Goal: Task Accomplishment & Management: Use online tool/utility

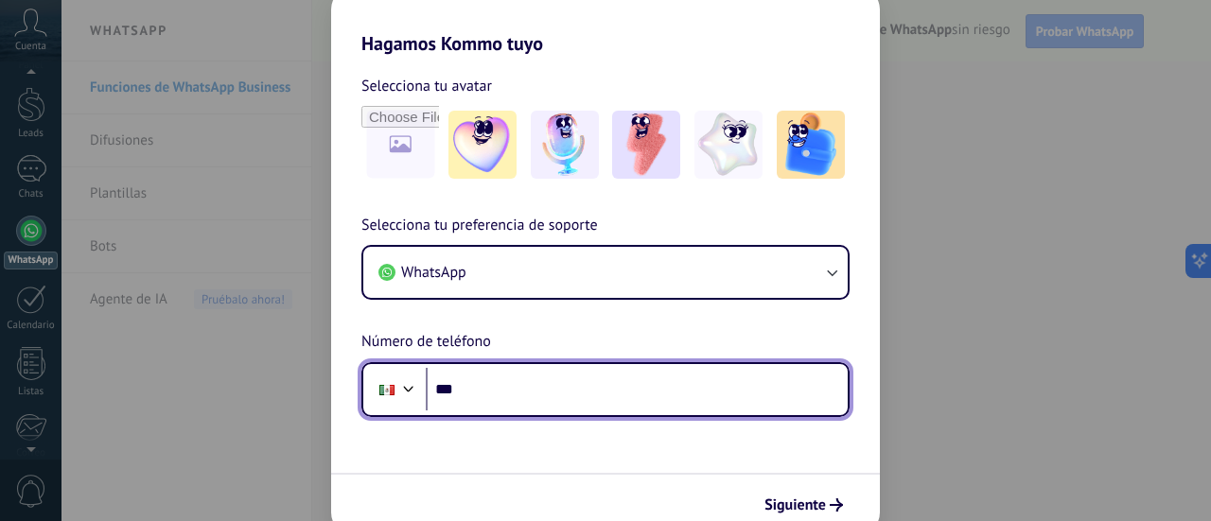
click at [525, 393] on input "***" at bounding box center [637, 390] width 422 height 44
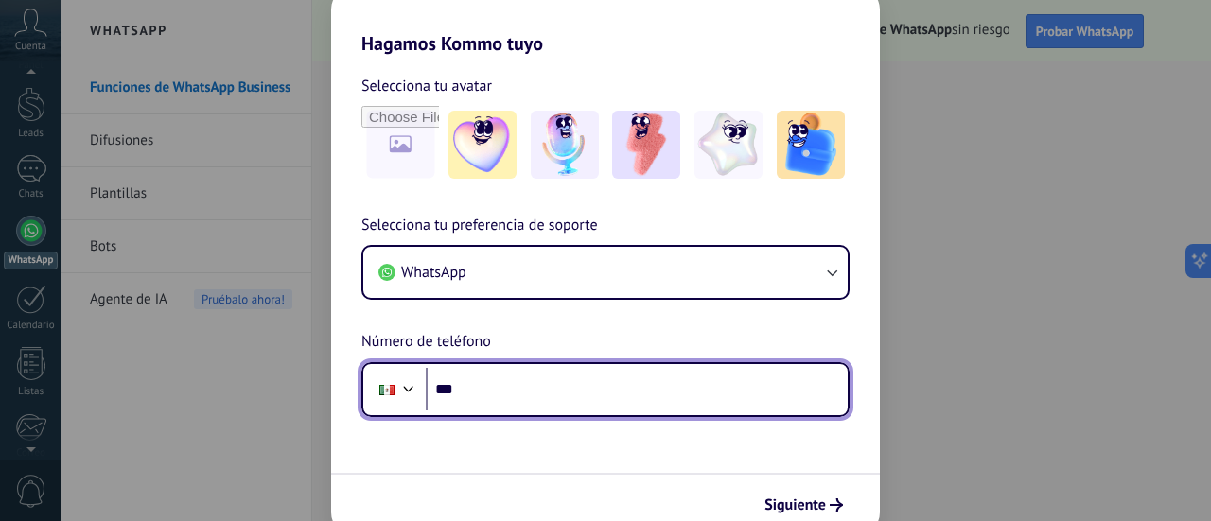
paste input "**********"
type input "**********"
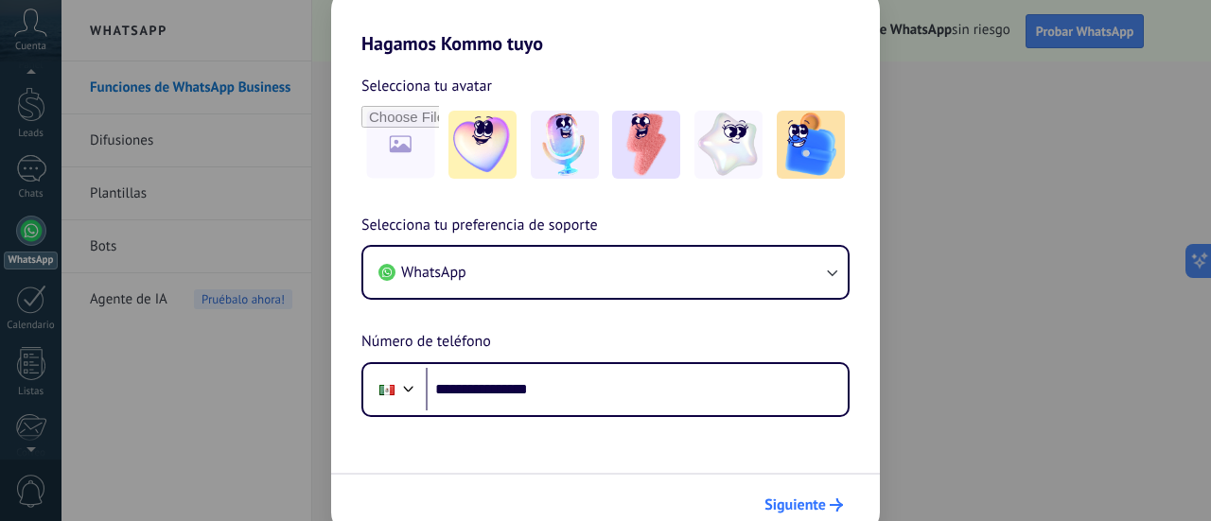
click at [814, 498] on span "Siguiente" at bounding box center [794, 504] width 61 height 13
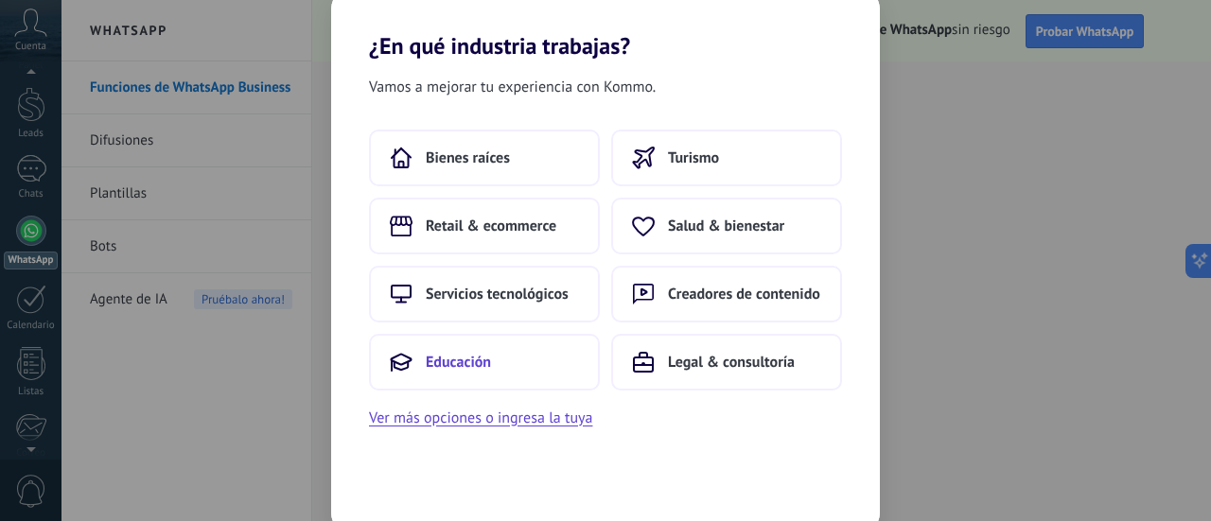
click at [477, 366] on span "Educación" at bounding box center [458, 362] width 65 height 19
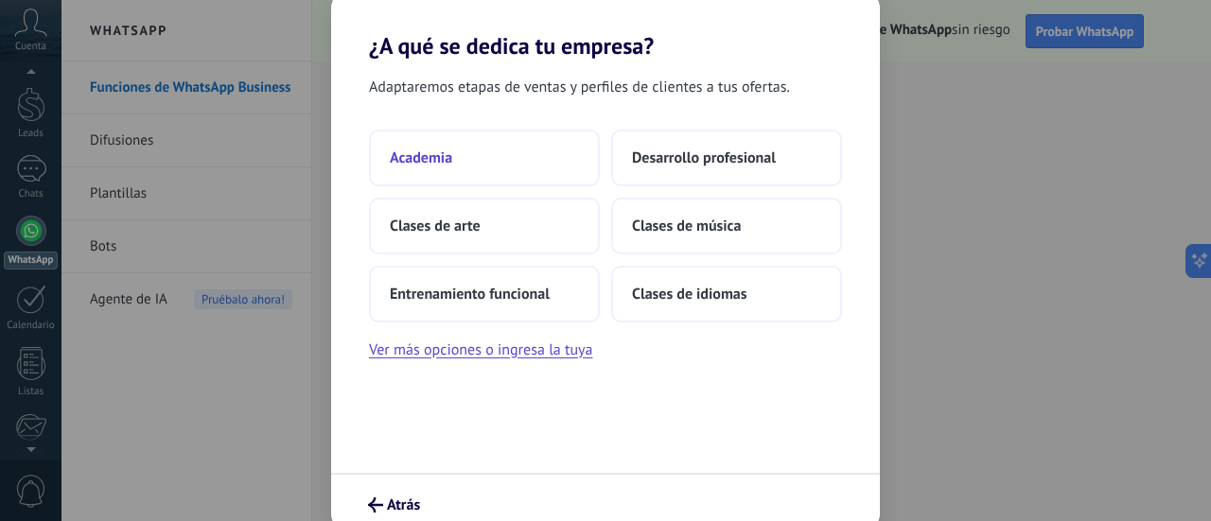
click at [451, 162] on span "Academia" at bounding box center [421, 157] width 62 height 19
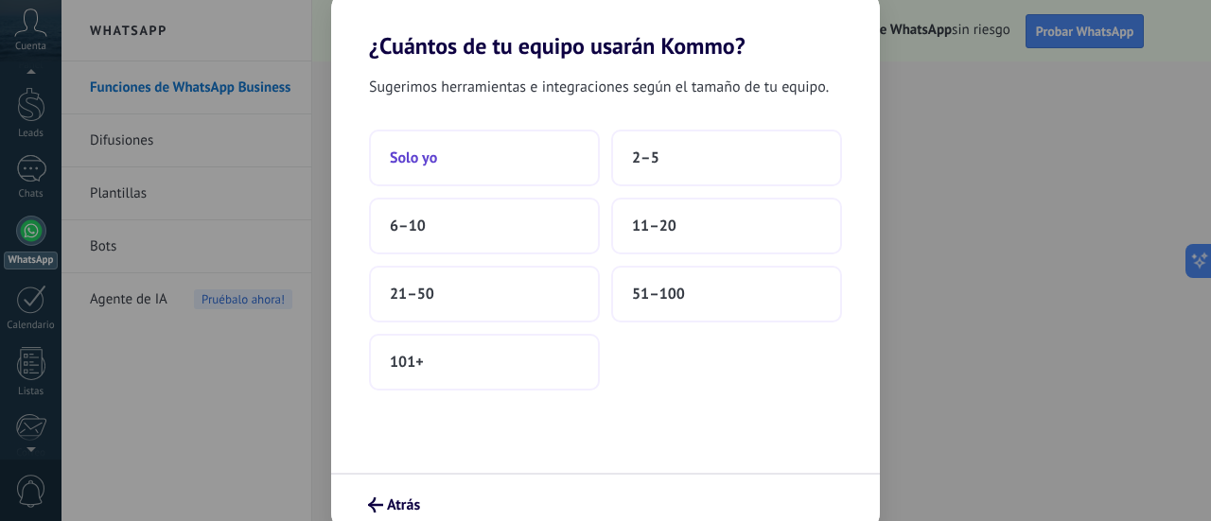
click at [514, 158] on button "Solo yo" at bounding box center [484, 158] width 231 height 57
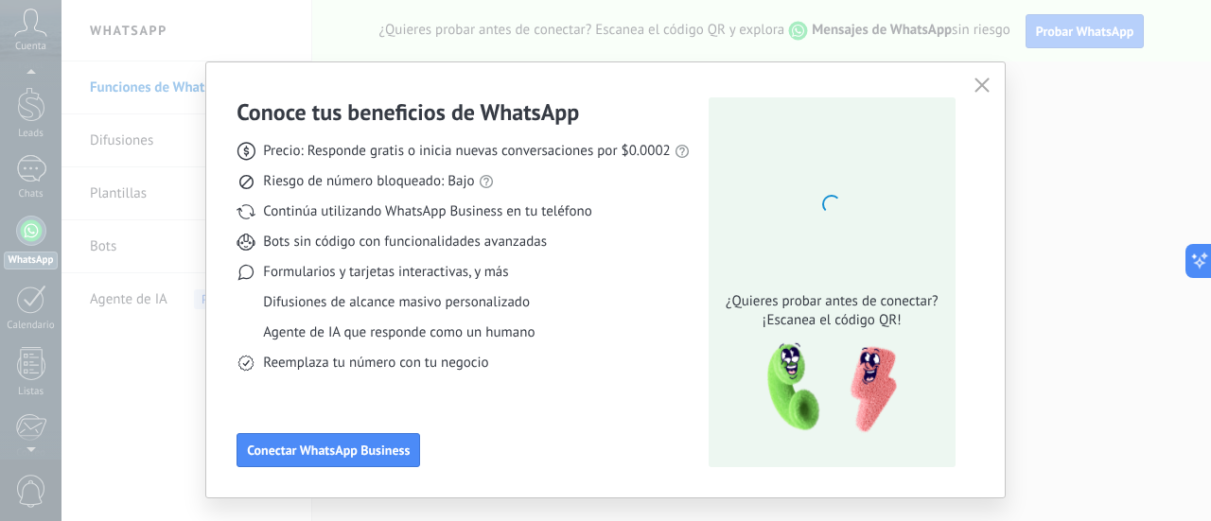
scroll to position [38, 0]
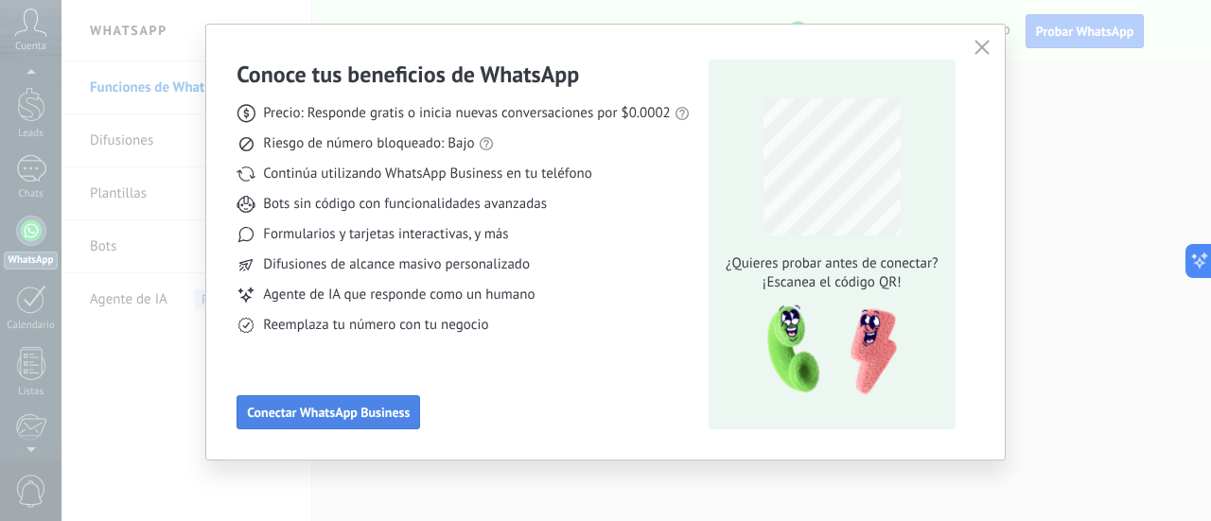
click at [348, 410] on span "Conectar WhatsApp Business" at bounding box center [328, 412] width 163 height 13
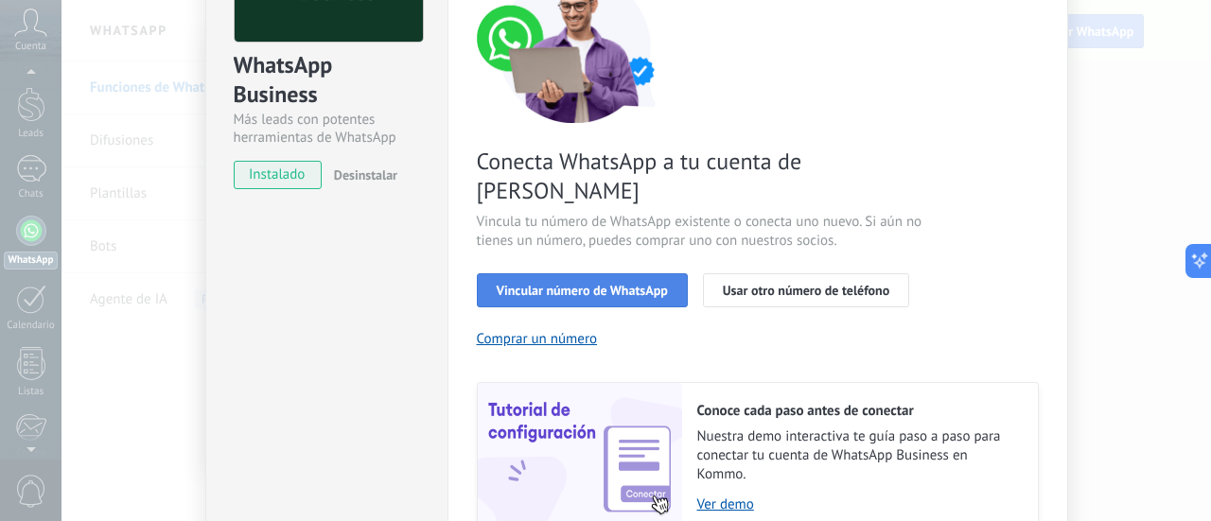
scroll to position [189, 0]
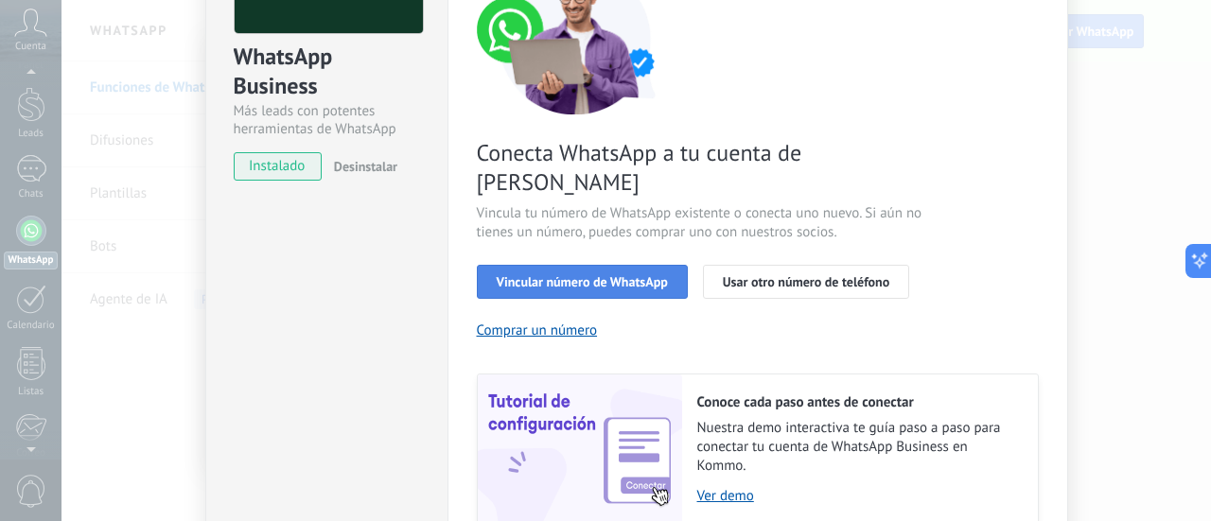
click at [598, 275] on span "Vincular número de WhatsApp" at bounding box center [582, 281] width 171 height 13
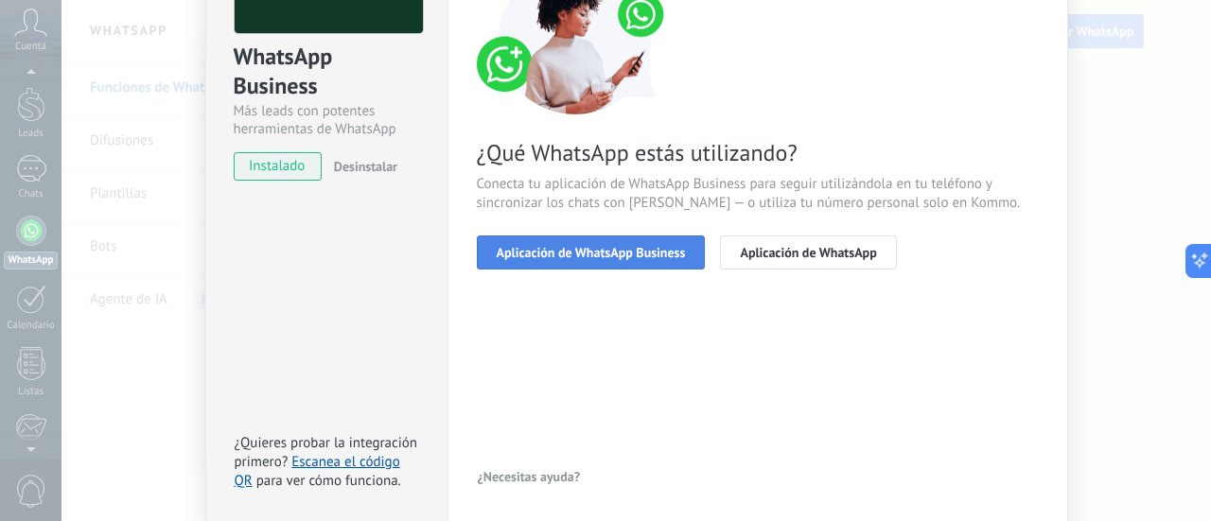
click at [620, 257] on span "Aplicación de WhatsApp Business" at bounding box center [591, 252] width 189 height 13
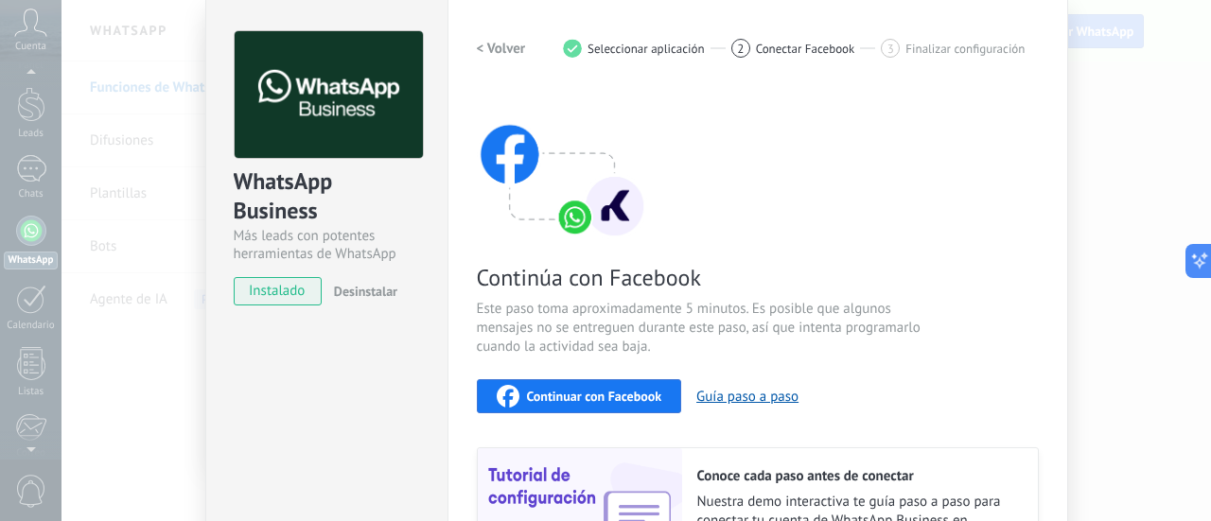
scroll to position [95, 0]
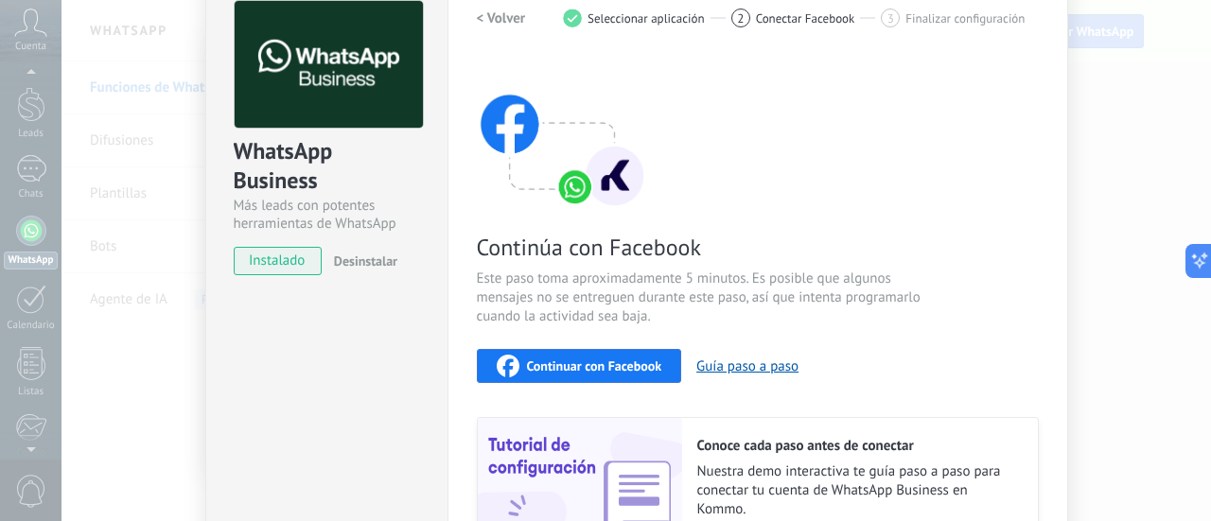
click at [552, 362] on span "Continuar con Facebook" at bounding box center [594, 365] width 135 height 13
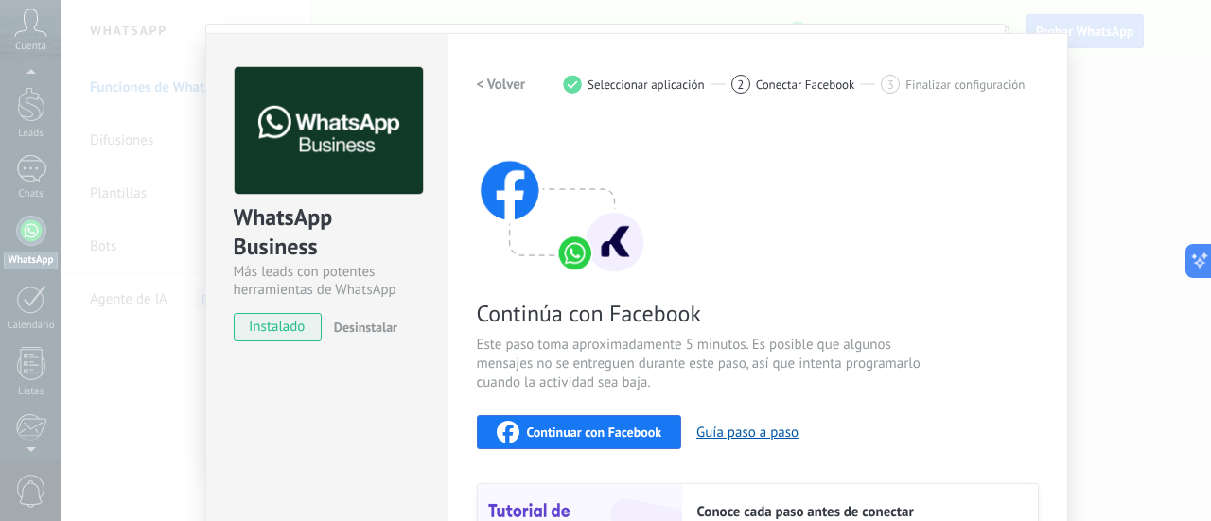
scroll to position [0, 0]
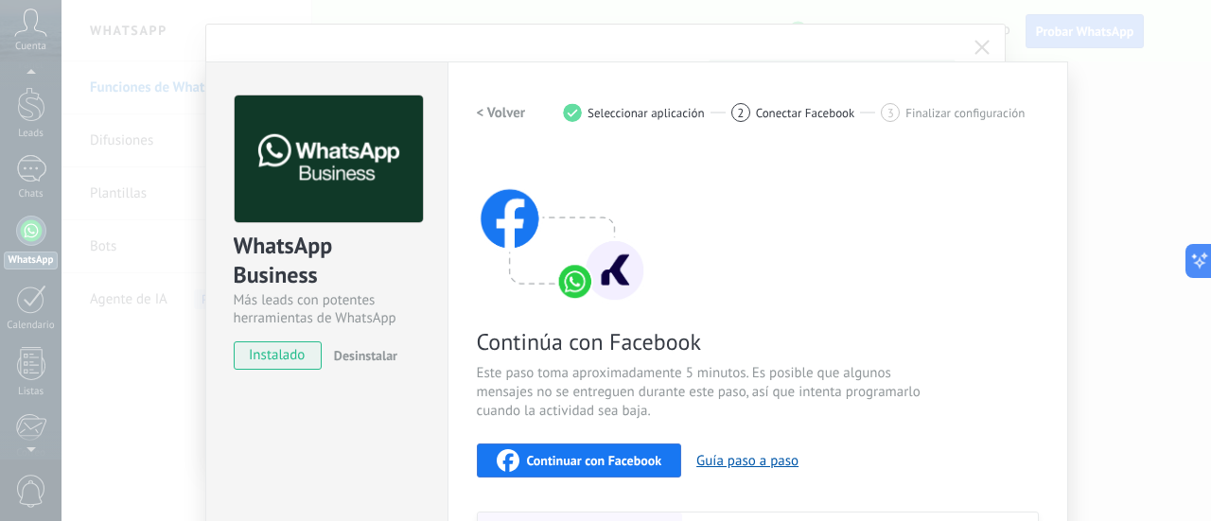
click at [1082, 137] on div "WhatsApp Business Más leads con potentes herramientas de WhatsApp instalado Des…" at bounding box center [635, 260] width 1149 height 521
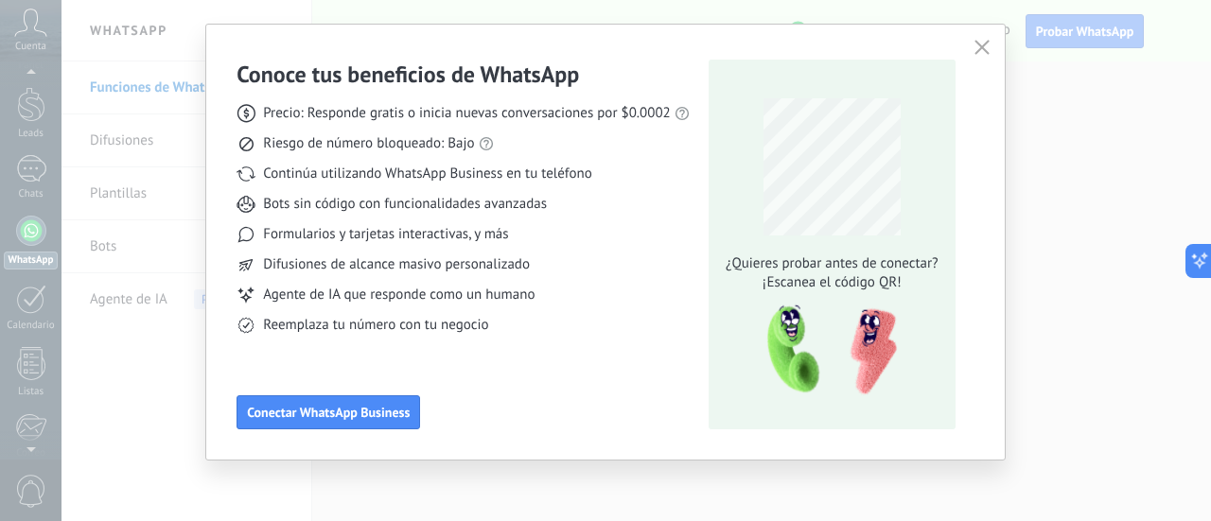
click at [987, 50] on button "button" at bounding box center [981, 48] width 25 height 26
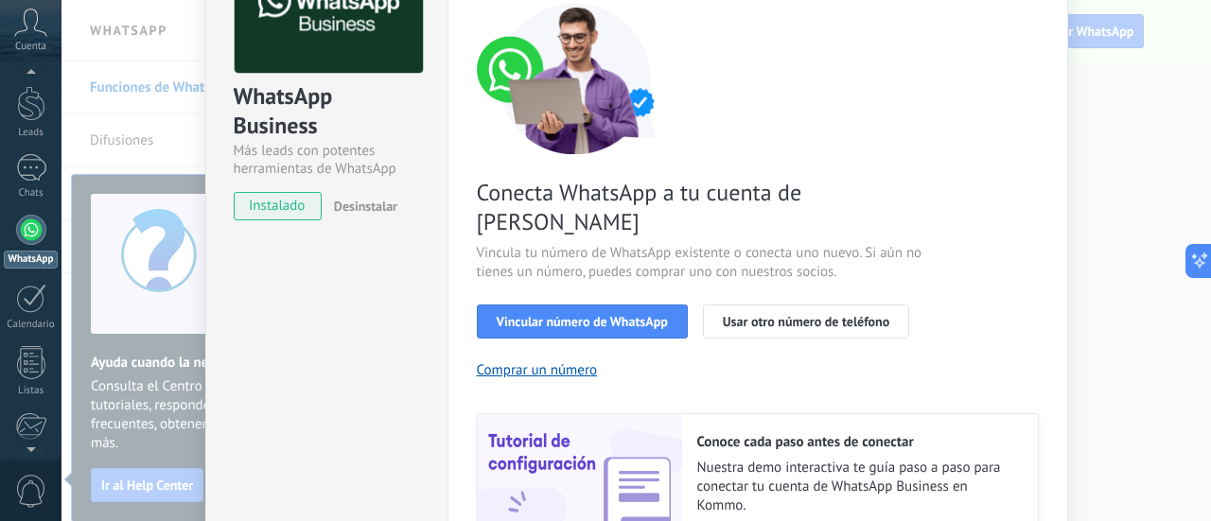
scroll to position [189, 0]
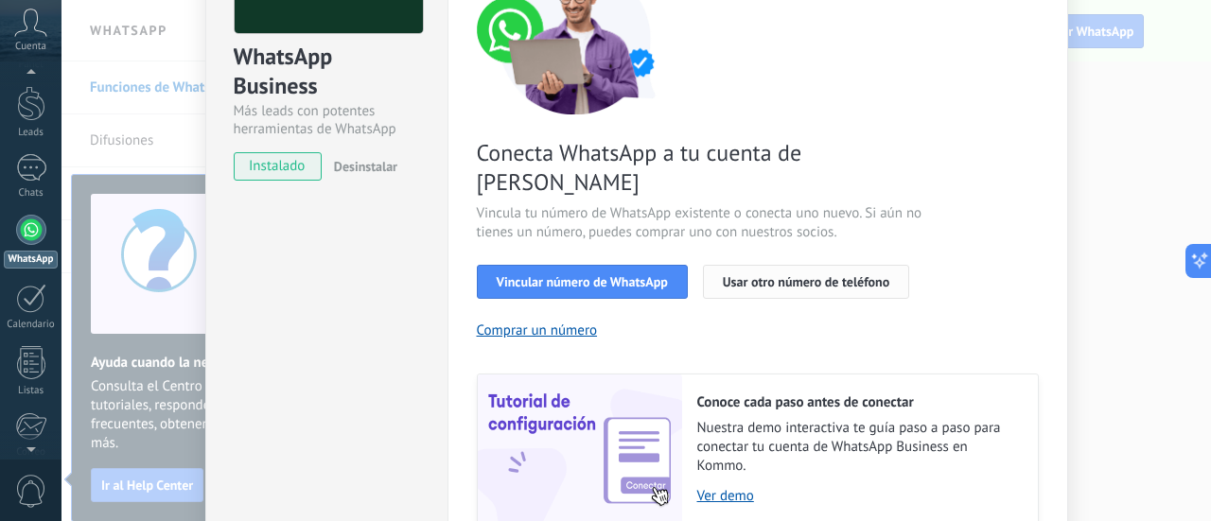
click at [800, 275] on span "Usar otro número de teléfono" at bounding box center [806, 281] width 166 height 13
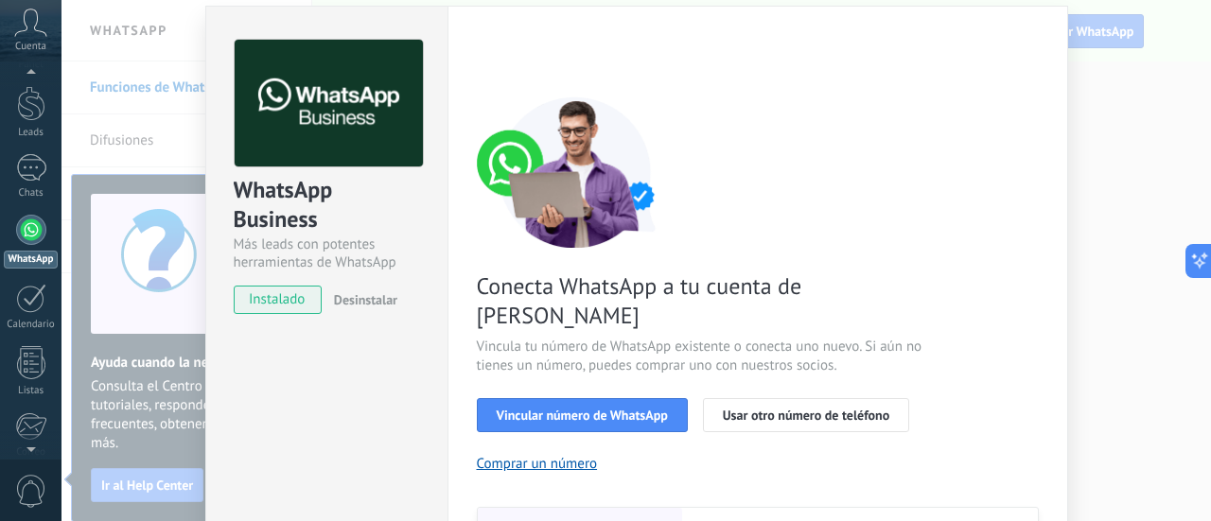
scroll to position [0, 0]
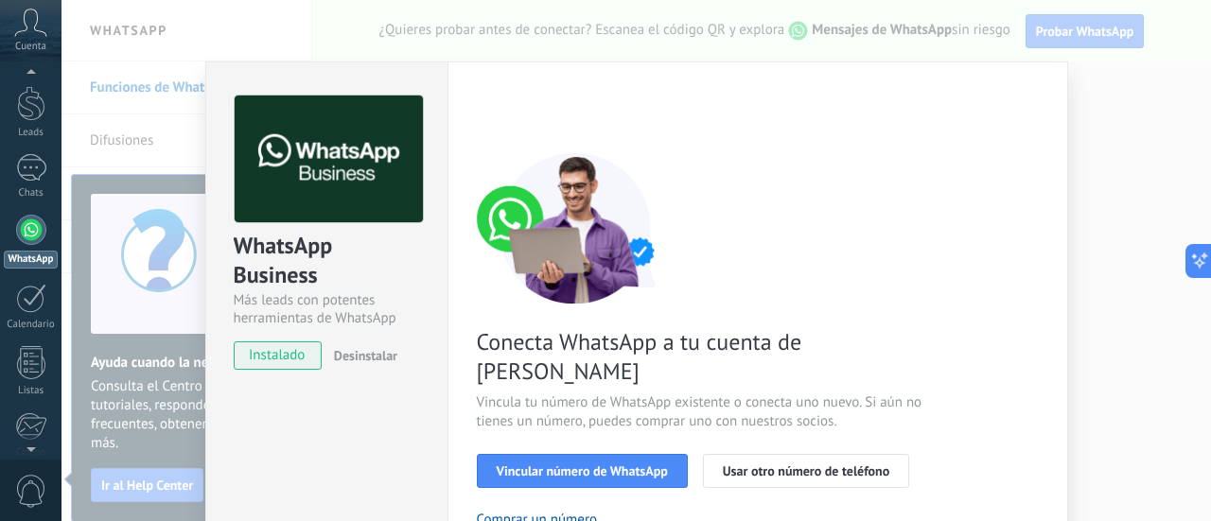
drag, startPoint x: 1088, startPoint y: 88, endPoint x: 1050, endPoint y: 74, distance: 40.4
click at [1088, 88] on div "WhatsApp Business Más leads con potentes herramientas de WhatsApp instalado Des…" at bounding box center [635, 260] width 1149 height 521
